Goal: Task Accomplishment & Management: Complete application form

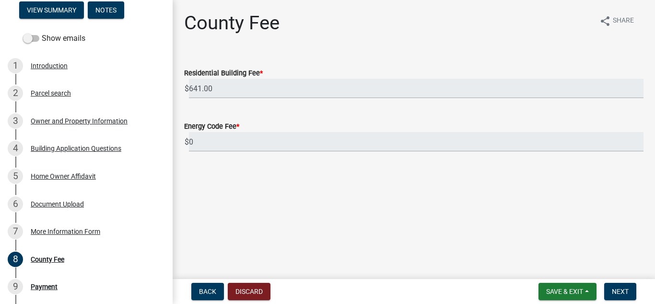
scroll to position [122, 0]
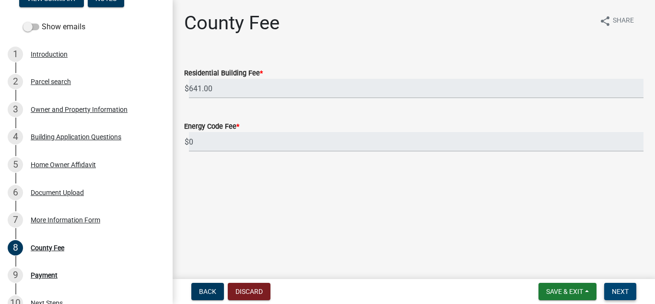
click at [623, 285] on button "Next" at bounding box center [620, 290] width 32 height 17
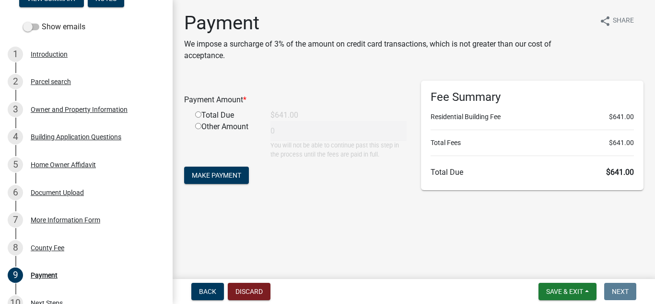
click at [197, 113] on input "radio" at bounding box center [198, 114] width 6 height 6
radio input "true"
type input "641"
click at [231, 172] on span "Make Payment" at bounding box center [216, 175] width 49 height 8
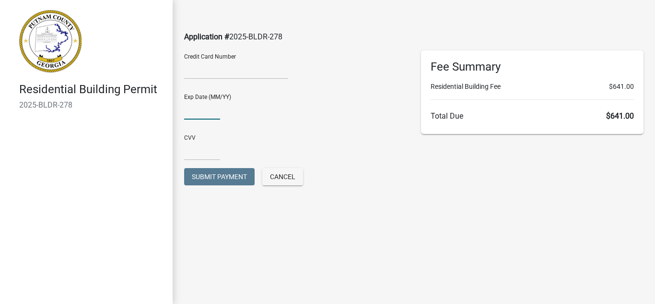
type input "01/29"
click at [188, 152] on input "text" at bounding box center [202, 151] width 36 height 20
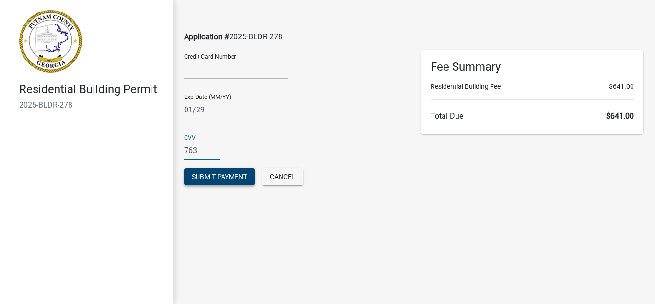
type input "763"
click at [229, 176] on span "Submit Payment" at bounding box center [219, 177] width 55 height 8
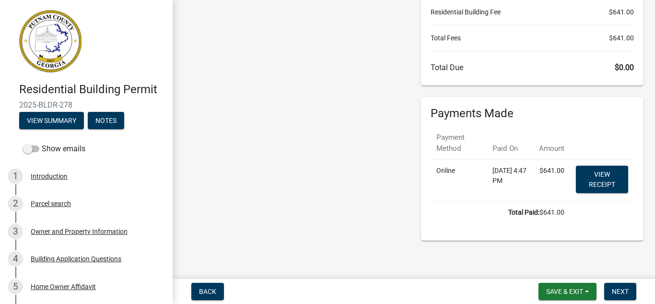
scroll to position [107, 0]
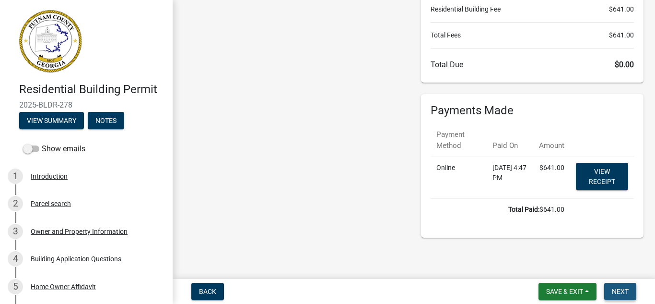
click at [620, 290] on span "Next" at bounding box center [620, 291] width 17 height 8
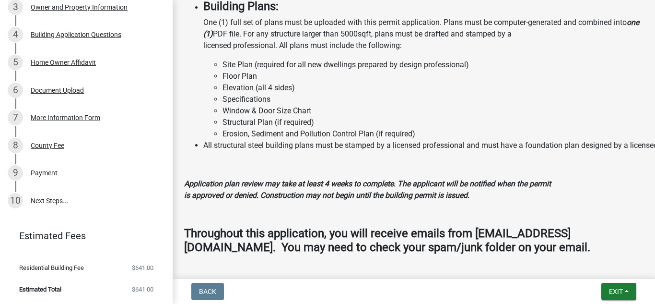
scroll to position [1136, 0]
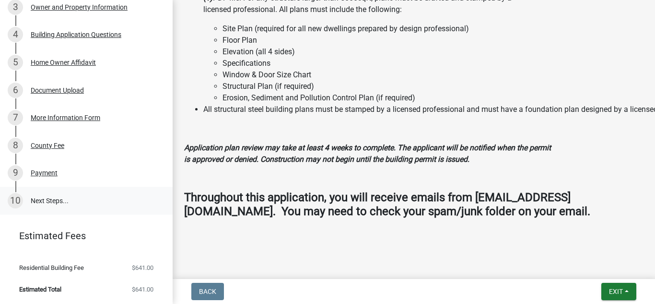
click at [39, 196] on link "10 Next Steps..." at bounding box center [86, 201] width 173 height 28
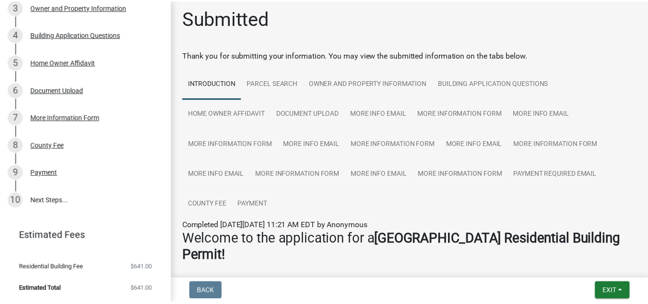
scroll to position [0, 0]
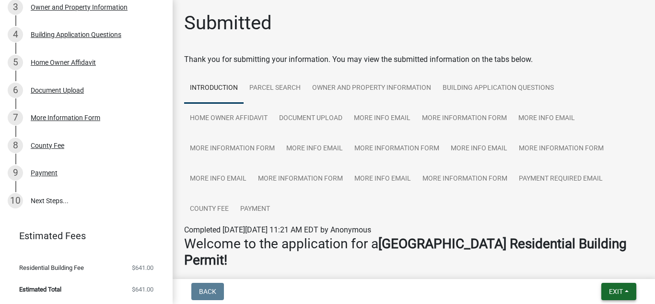
click at [620, 290] on span "Exit" at bounding box center [616, 291] width 14 height 8
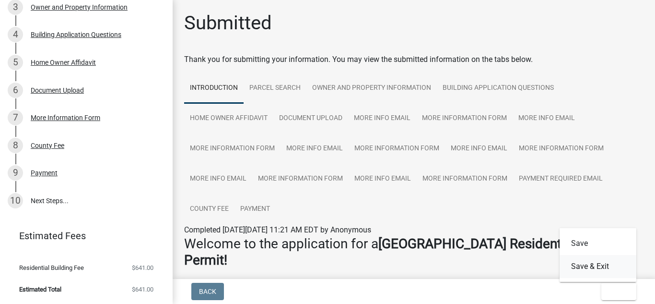
click at [592, 269] on button "Save & Exit" at bounding box center [598, 266] width 77 height 23
